Goal: Transaction & Acquisition: Purchase product/service

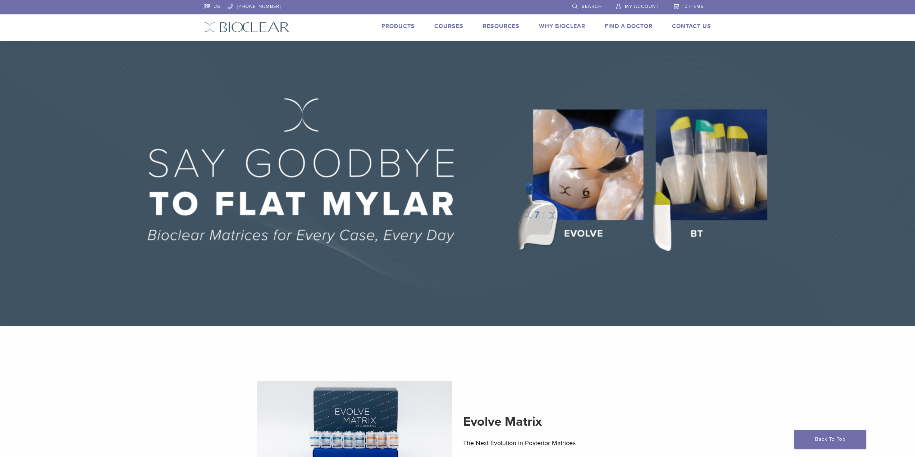
click at [390, 26] on link "Products" at bounding box center [398, 26] width 33 height 7
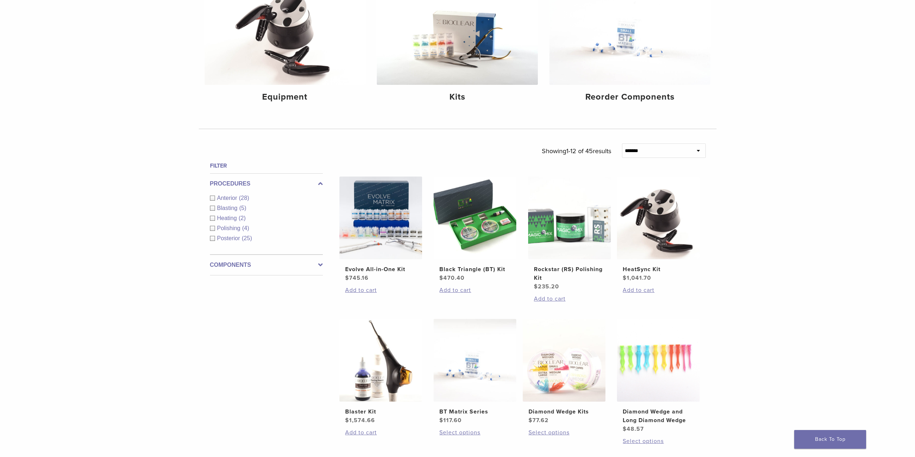
scroll to position [120, 0]
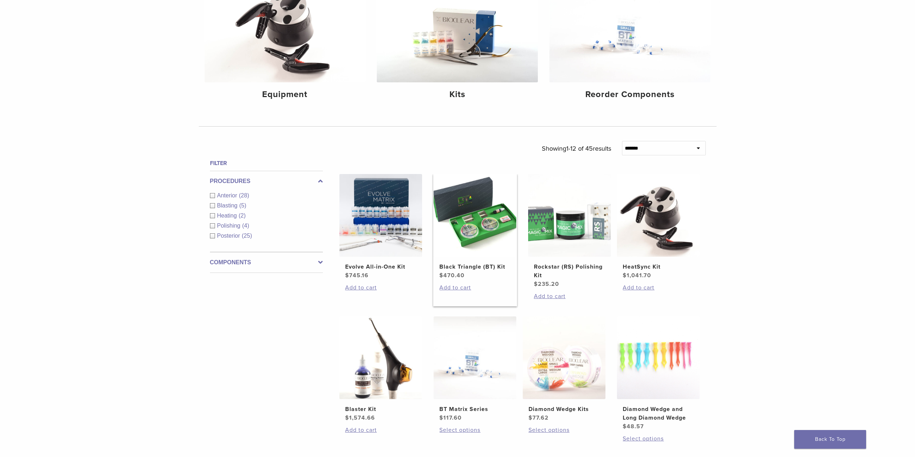
click at [472, 202] on img at bounding box center [475, 215] width 83 height 83
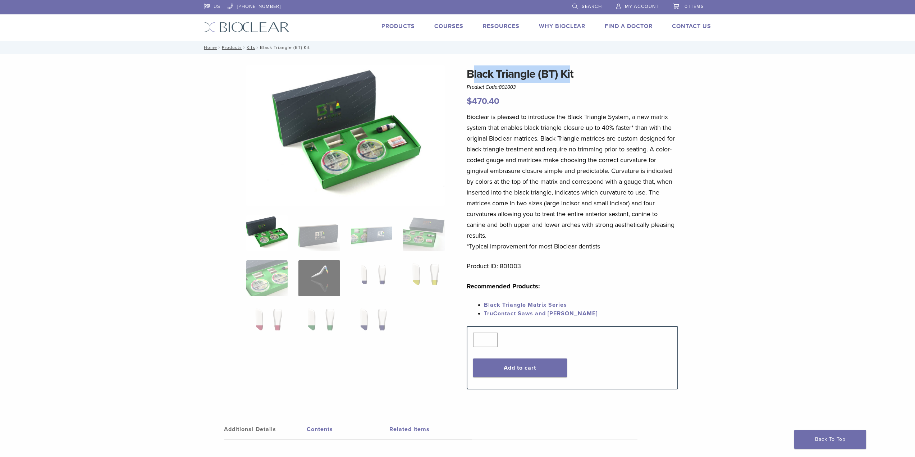
drag, startPoint x: 567, startPoint y: 74, endPoint x: 472, endPoint y: 74, distance: 94.9
click at [473, 74] on h1 "Black Triangle (BT) Kit" at bounding box center [572, 73] width 211 height 17
drag, startPoint x: 466, startPoint y: 74, endPoint x: 580, endPoint y: 74, distance: 113.3
click at [580, 74] on div "Black Triangle (BT) Kit Product Code: 801003 $ 470.40 Black Triangle (BT) Kit P…" at bounding box center [458, 304] width 518 height 478
copy h1 "Black Triangle (BT) Kit"
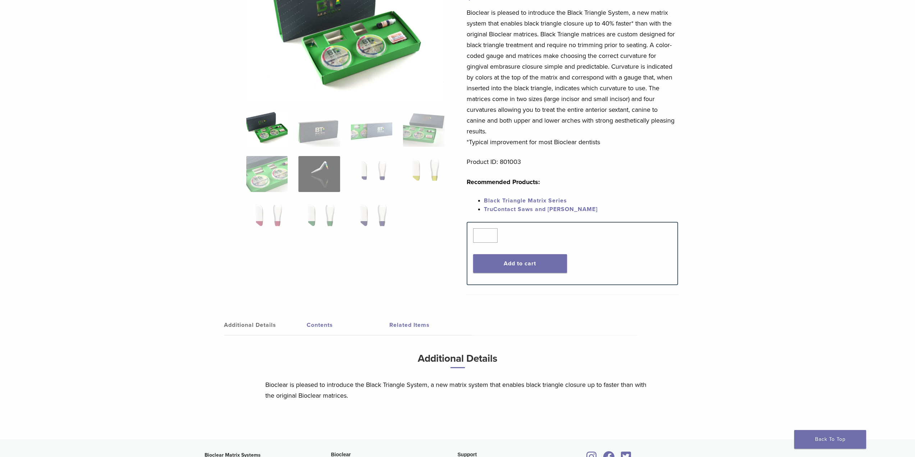
scroll to position [180, 0]
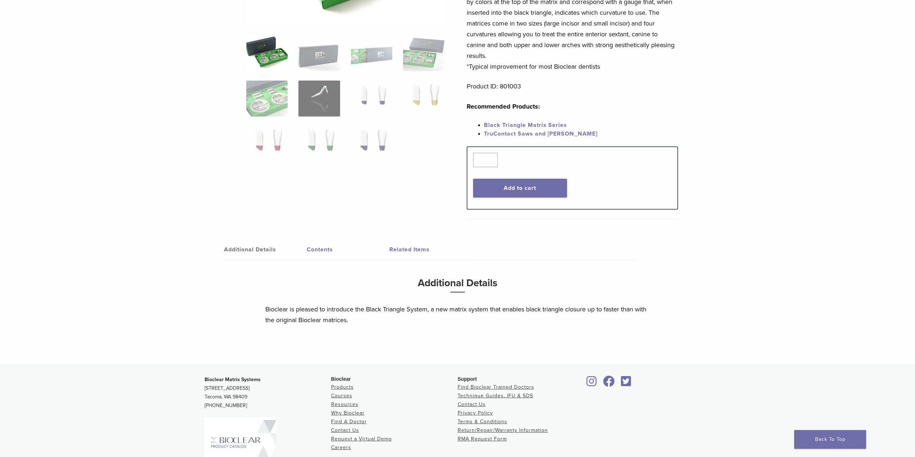
click at [315, 247] on link "Contents" at bounding box center [348, 249] width 83 height 20
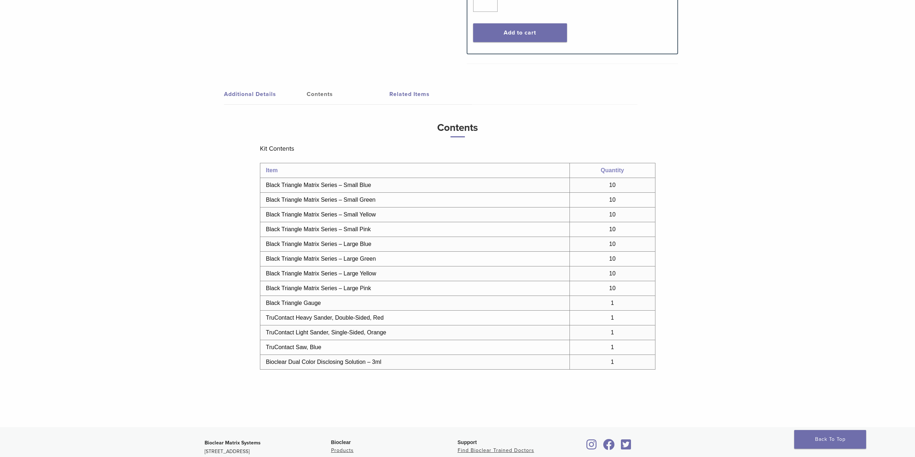
scroll to position [240, 0]
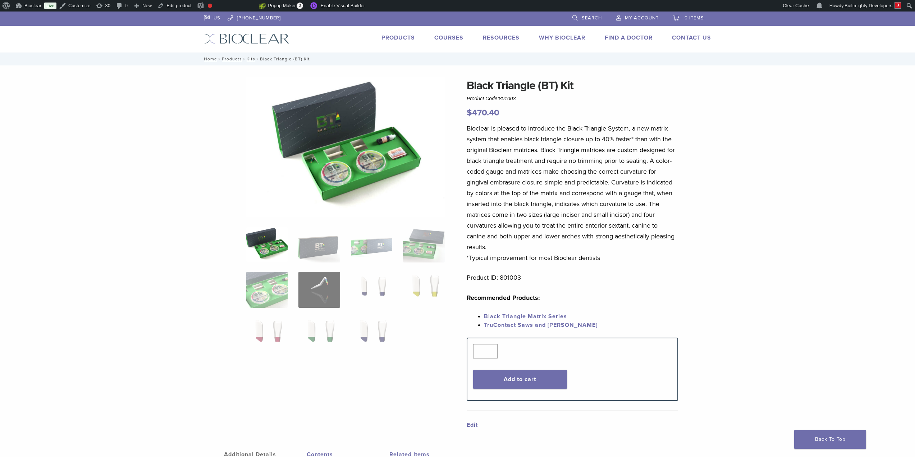
scroll to position [240, 0]
